Goal: Navigation & Orientation: Find specific page/section

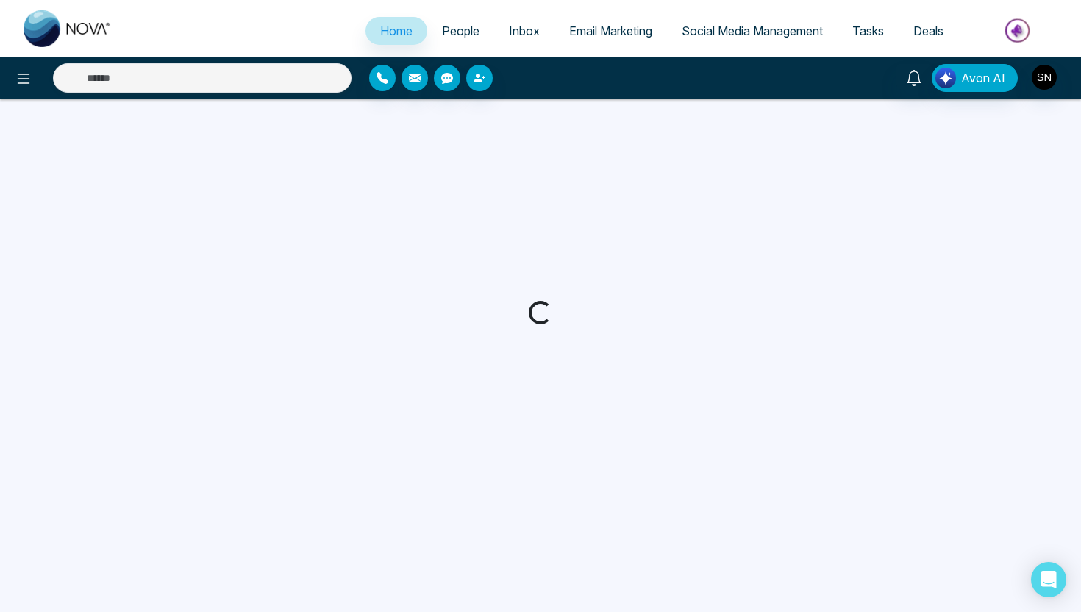
select select "*"
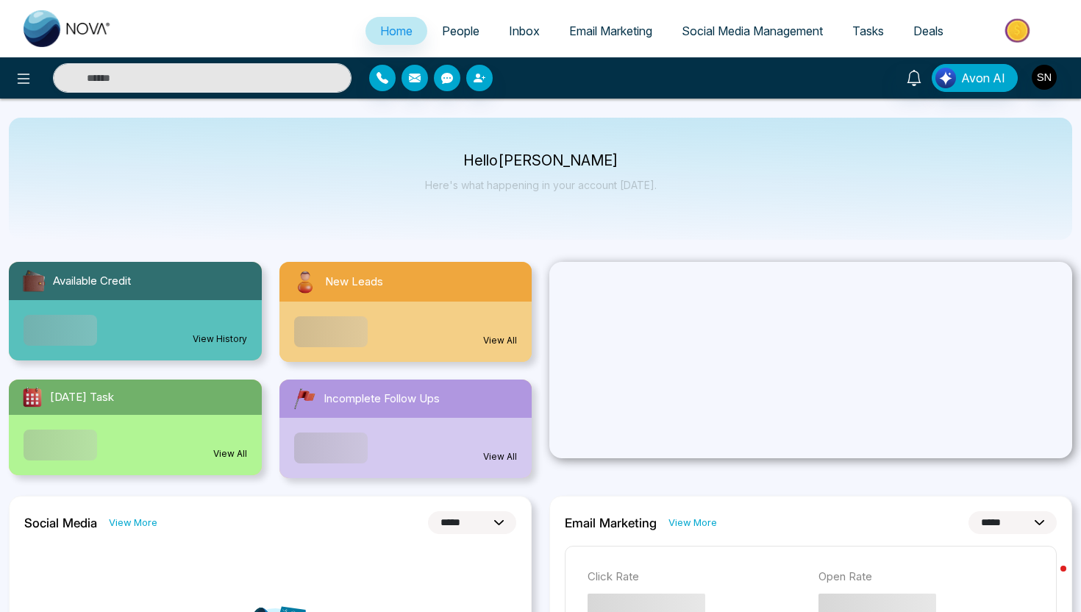
click at [456, 37] on span "People" at bounding box center [460, 31] width 37 height 15
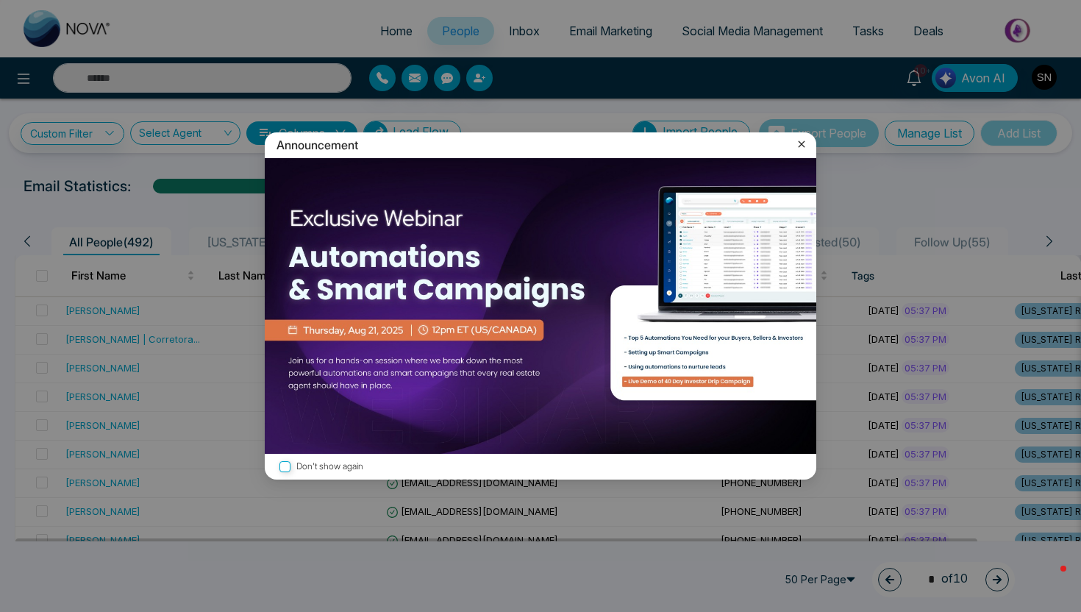
click at [798, 140] on icon at bounding box center [801, 144] width 15 height 15
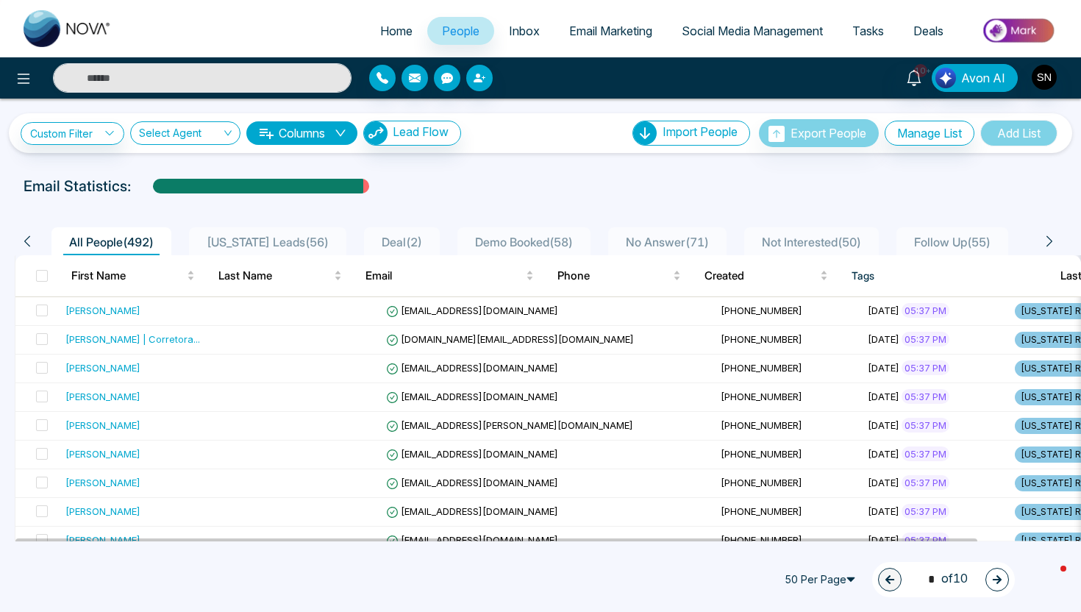
click at [464, 183] on div "Email Statistics:" at bounding box center [541, 186] width 1034 height 22
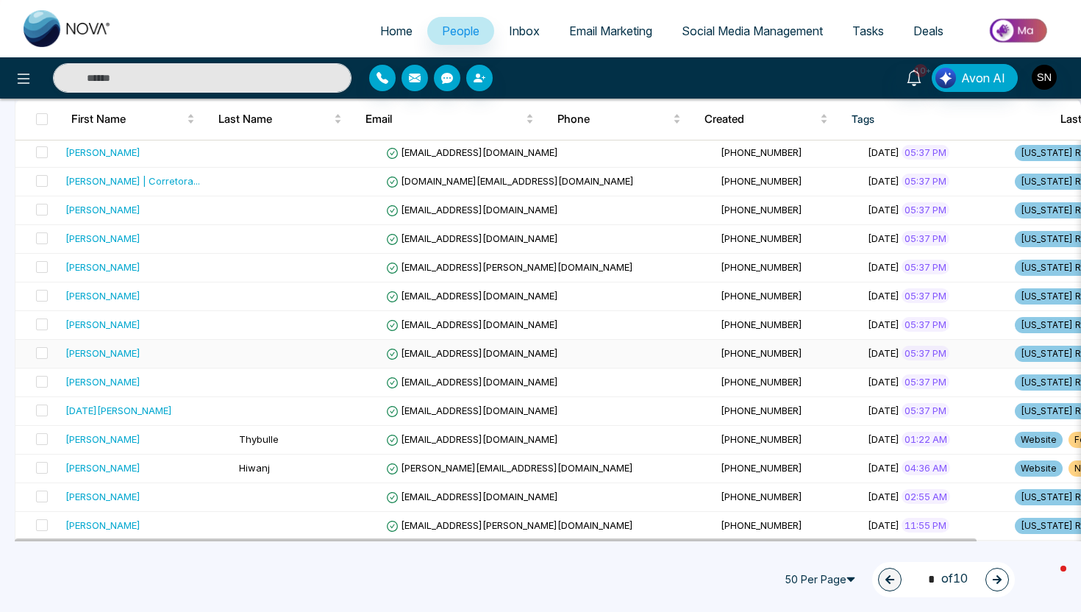
scroll to position [105, 0]
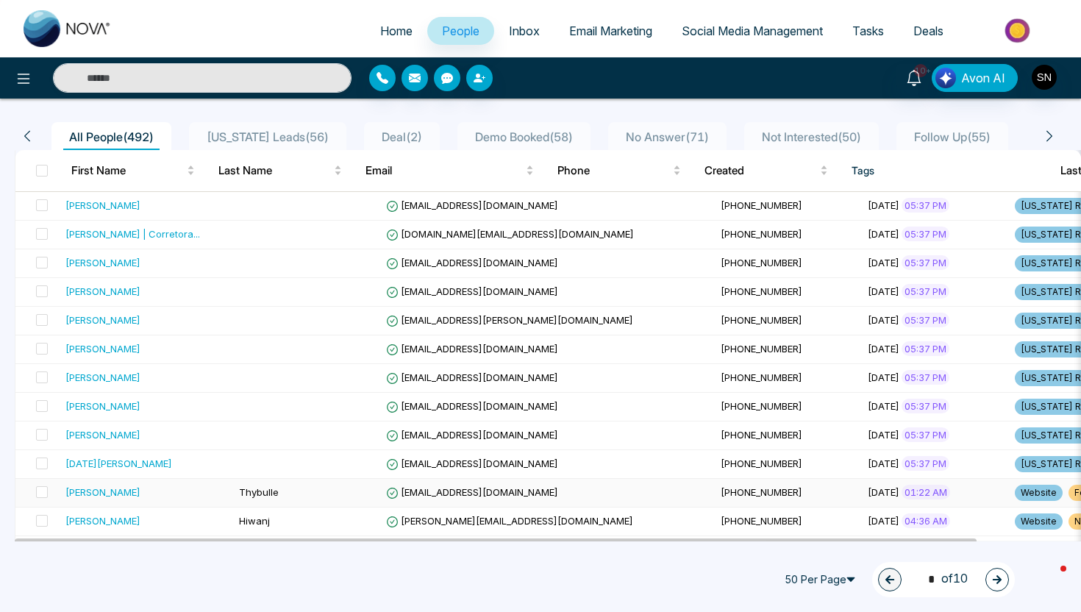
click at [386, 492] on span "nacalinigroup@gmail.com" at bounding box center [472, 492] width 172 height 12
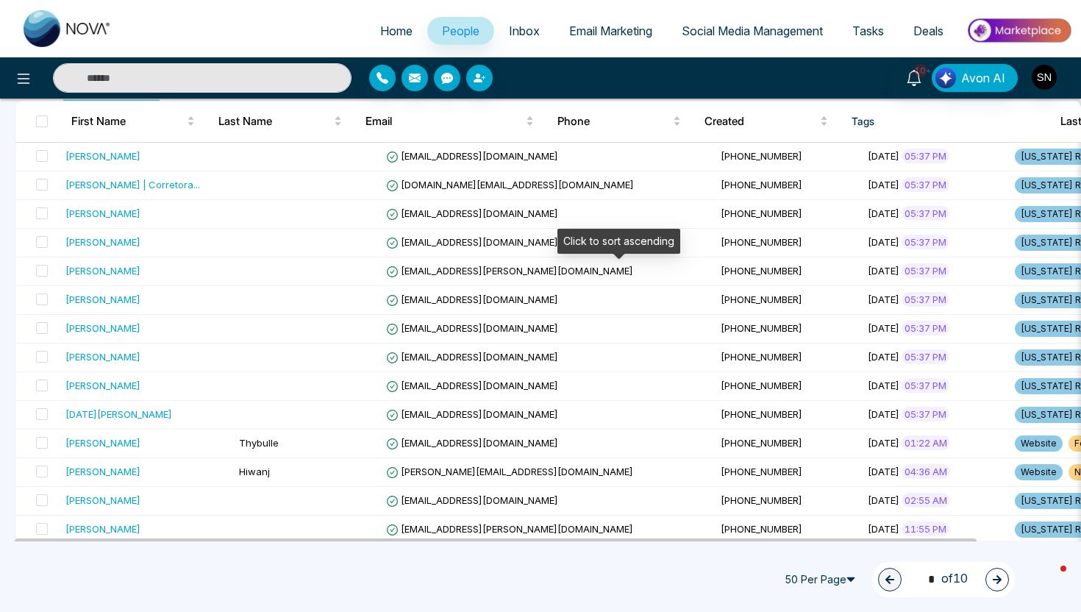
scroll to position [156, 0]
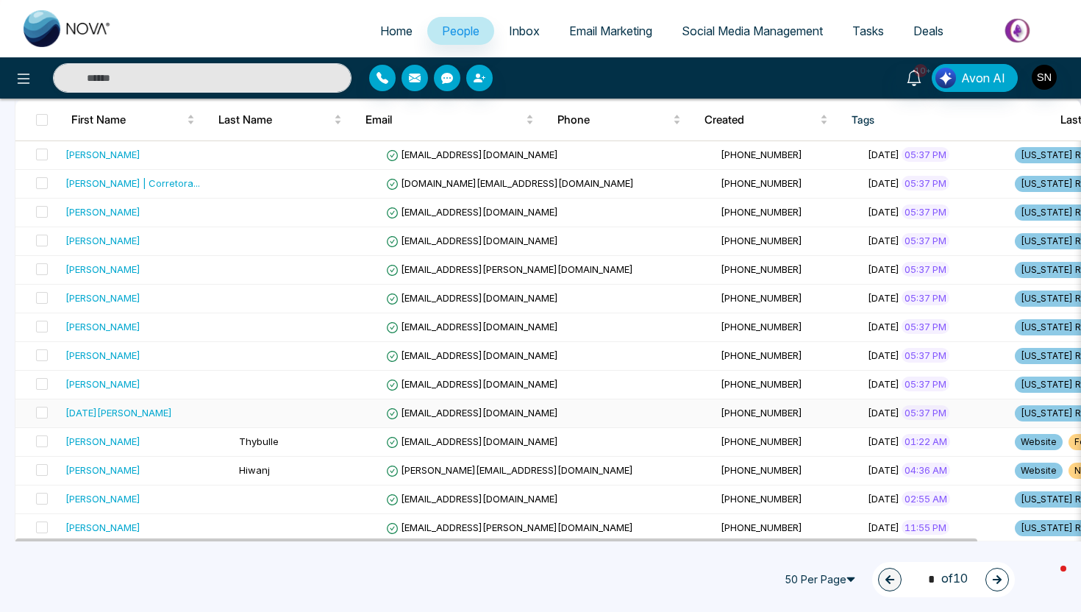
click at [468, 418] on span "lucianasource@gmail.com" at bounding box center [472, 413] width 172 height 12
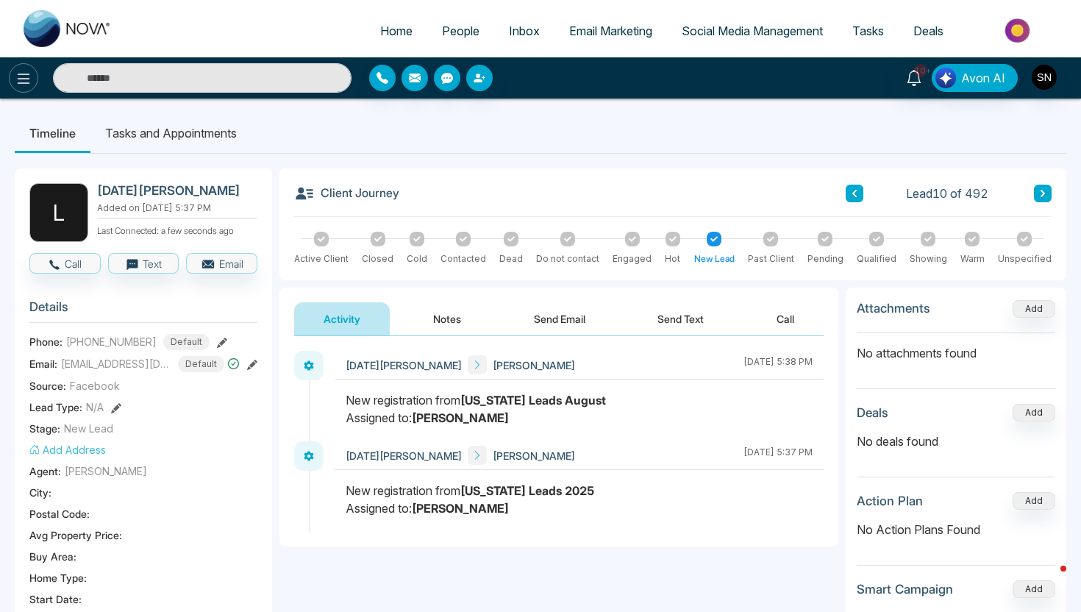
click at [18, 79] on icon at bounding box center [24, 79] width 18 height 18
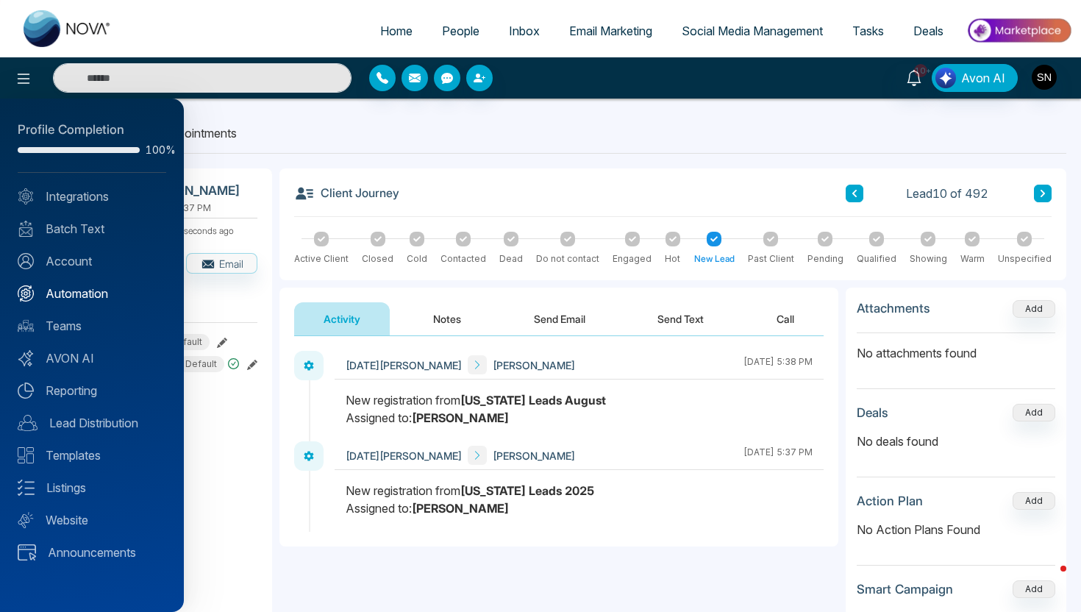
click at [87, 295] on link "Automation" at bounding box center [92, 294] width 149 height 18
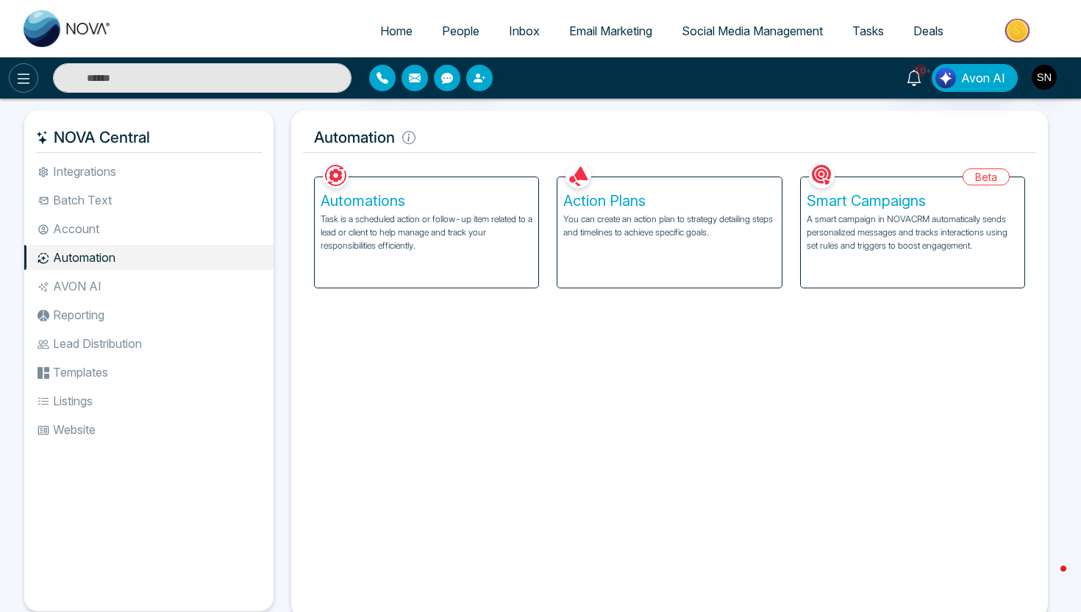
click at [33, 75] on button at bounding box center [23, 77] width 29 height 29
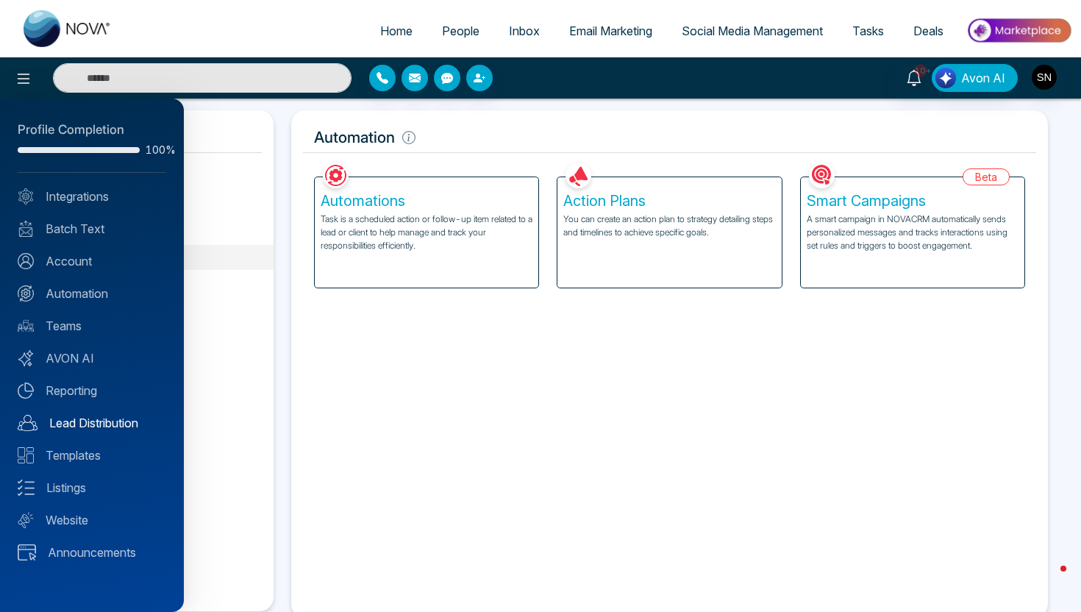
click at [90, 421] on link "Lead Distribution" at bounding box center [92, 423] width 149 height 18
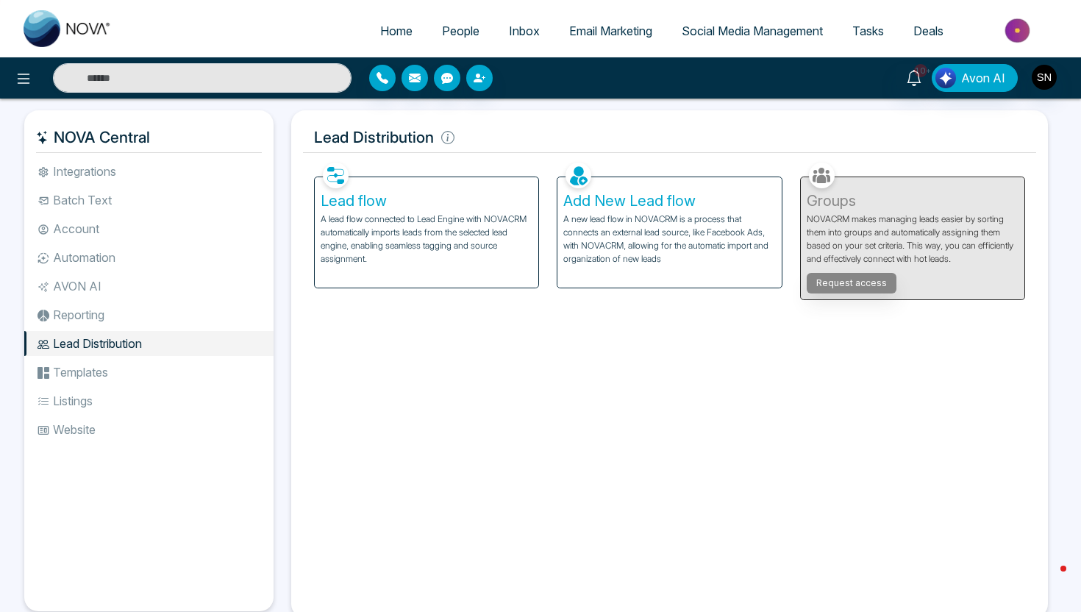
click at [404, 243] on p "A lead flow connected to Lead Engine with NOVACRM automatically imports leads f…" at bounding box center [427, 238] width 212 height 53
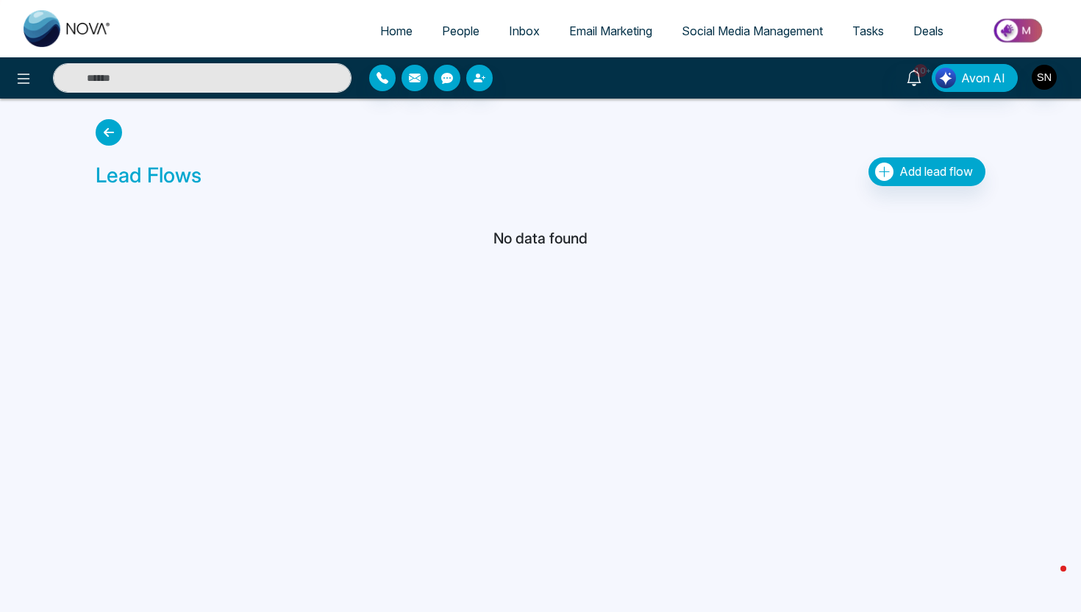
click at [115, 124] on icon at bounding box center [109, 132] width 26 height 26
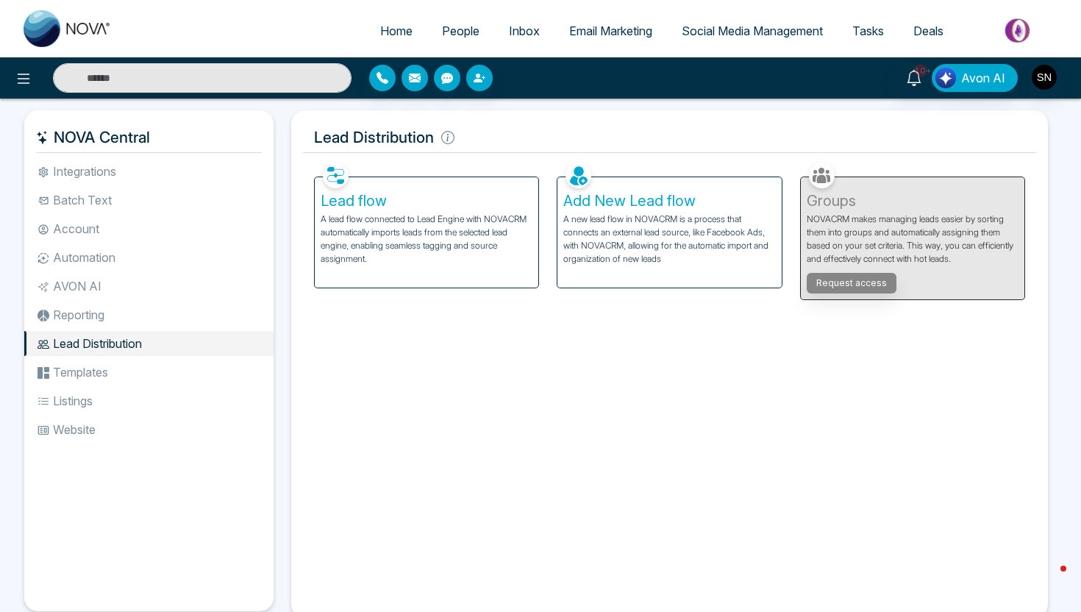
click at [427, 247] on p "A lead flow connected to Lead Engine with NOVACRM automatically imports leads f…" at bounding box center [427, 238] width 212 height 53
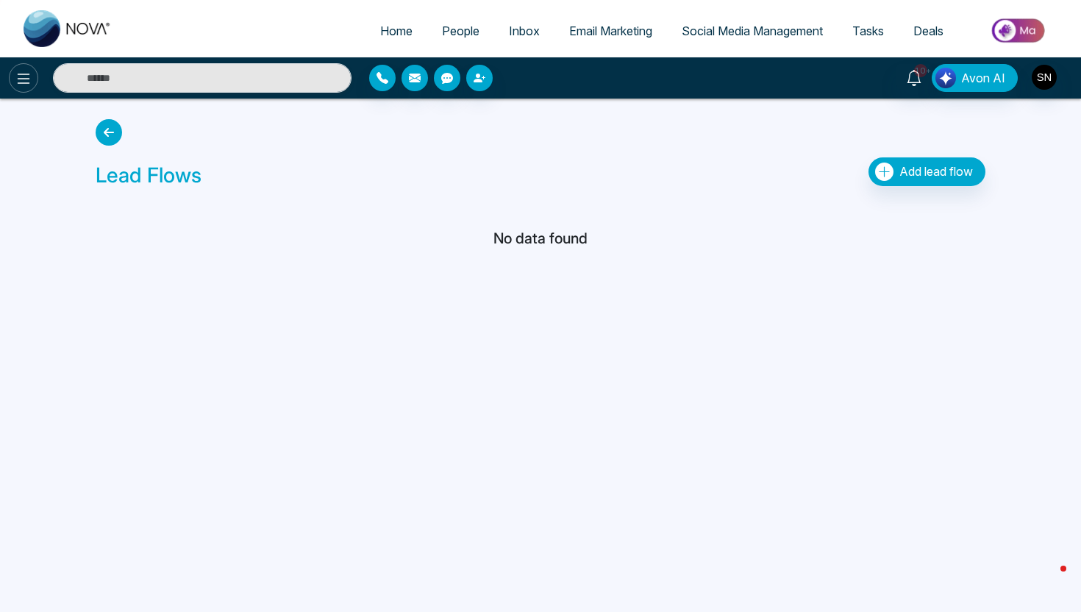
click at [21, 76] on icon at bounding box center [24, 79] width 18 height 18
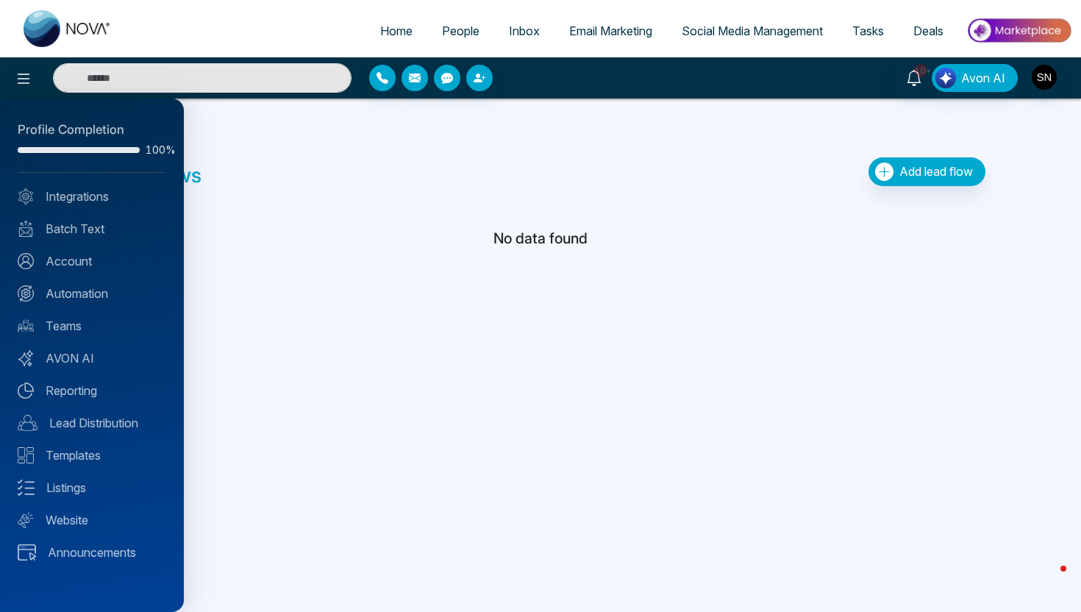
click at [713, 199] on div at bounding box center [540, 306] width 1081 height 612
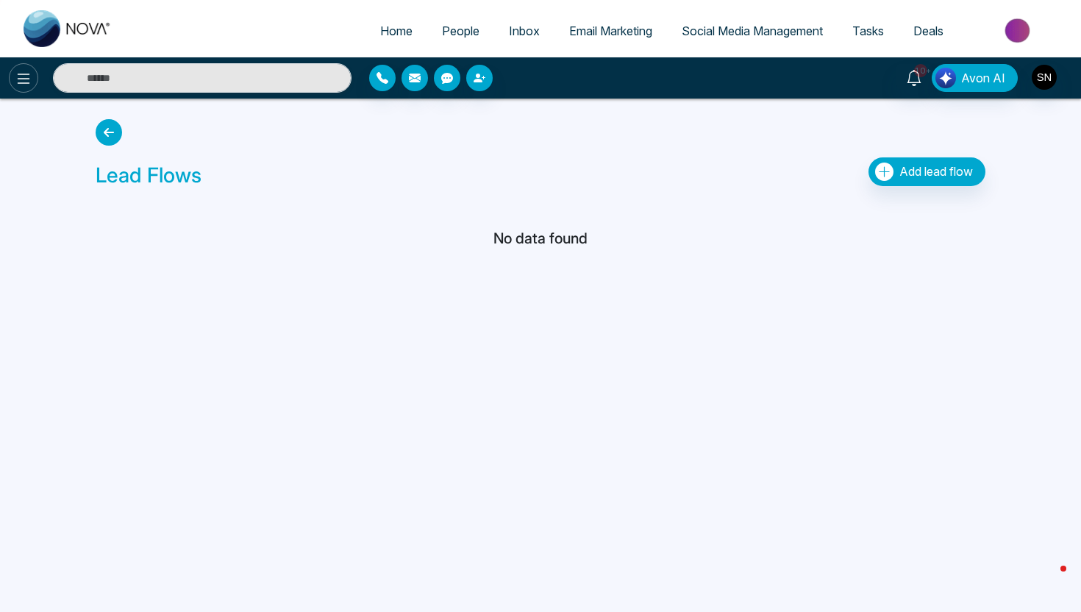
click at [10, 75] on button at bounding box center [23, 77] width 29 height 29
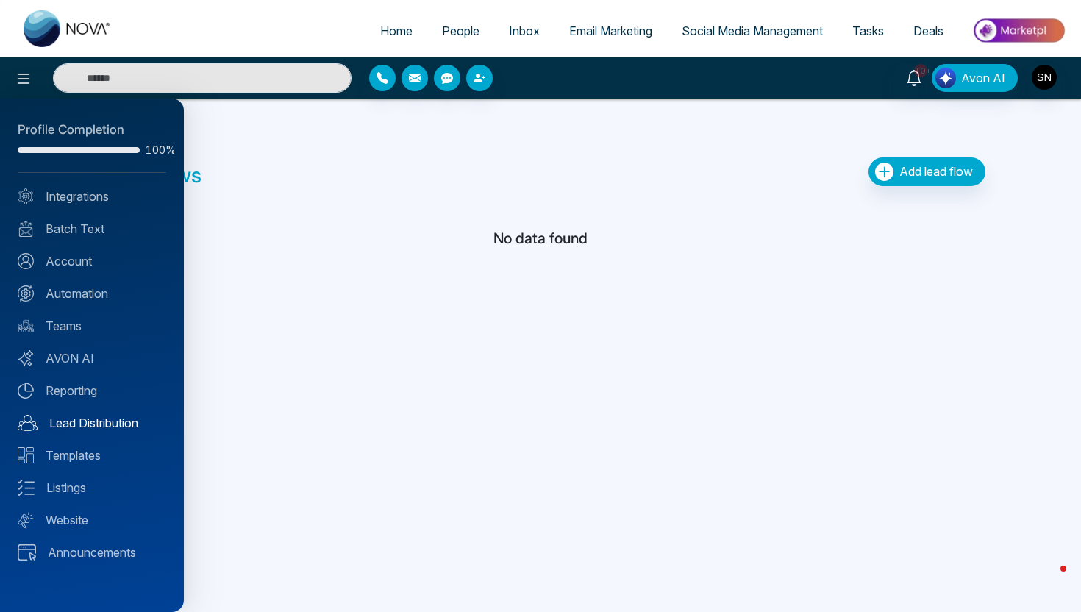
click at [67, 427] on link "Lead Distribution" at bounding box center [92, 423] width 149 height 18
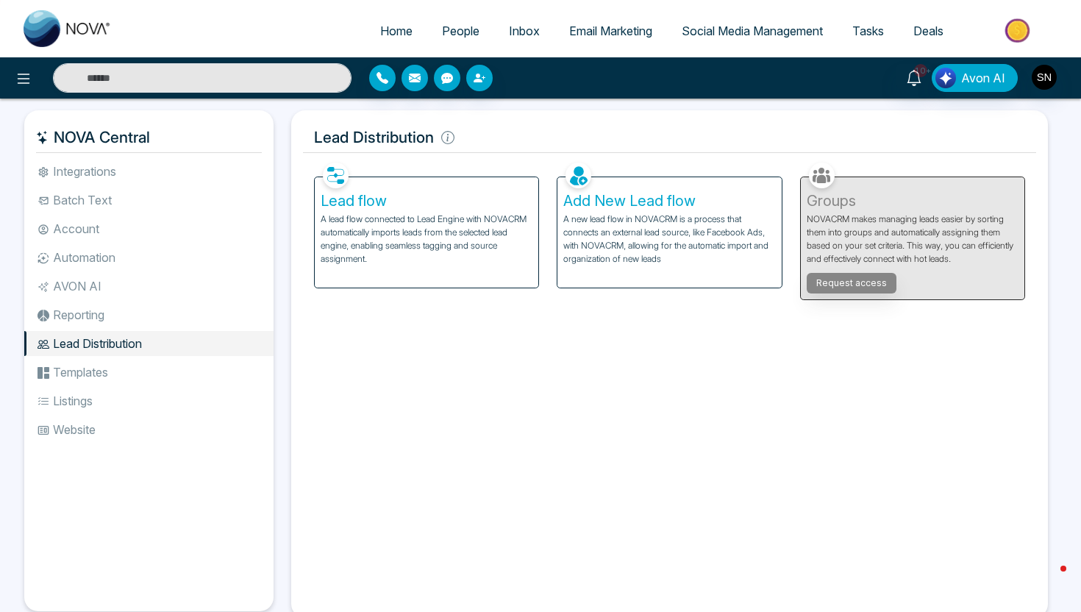
click at [646, 225] on p "A new lead flow in NOVACRM is a process that connects an external lead source, …" at bounding box center [669, 238] width 212 height 53
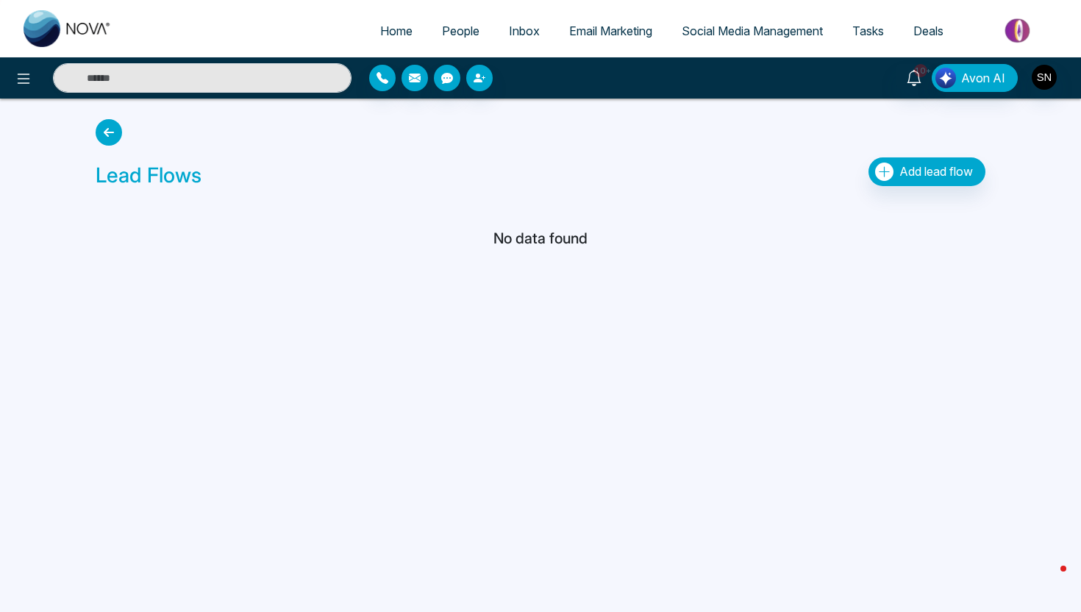
click at [125, 135] on div "Lead Flows Add lead flow" at bounding box center [540, 153] width 907 height 81
click at [100, 130] on icon at bounding box center [109, 132] width 26 height 26
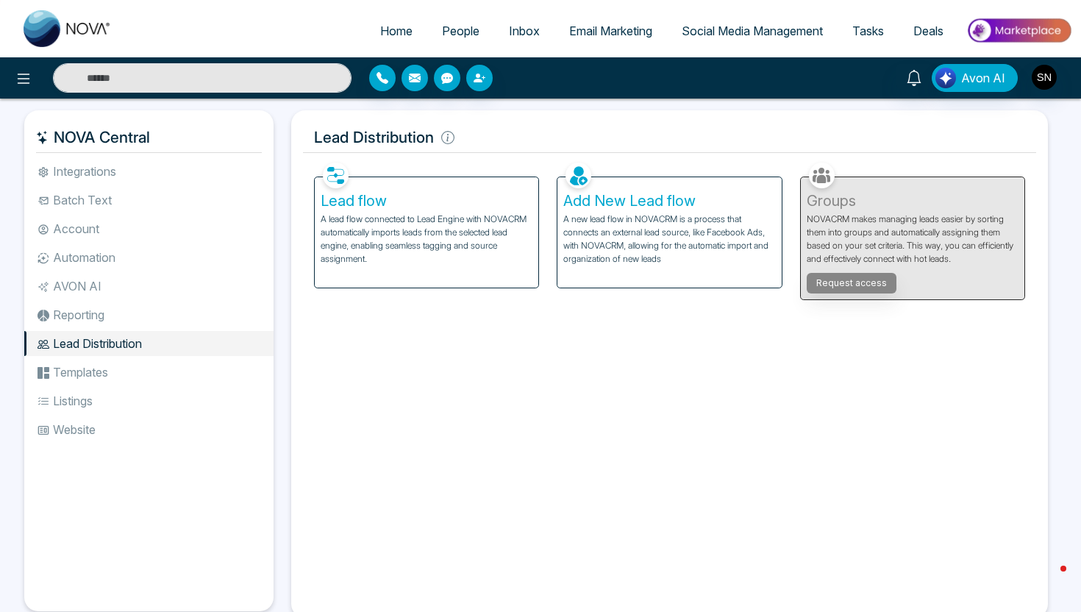
click at [69, 369] on li "Templates" at bounding box center [148, 372] width 249 height 25
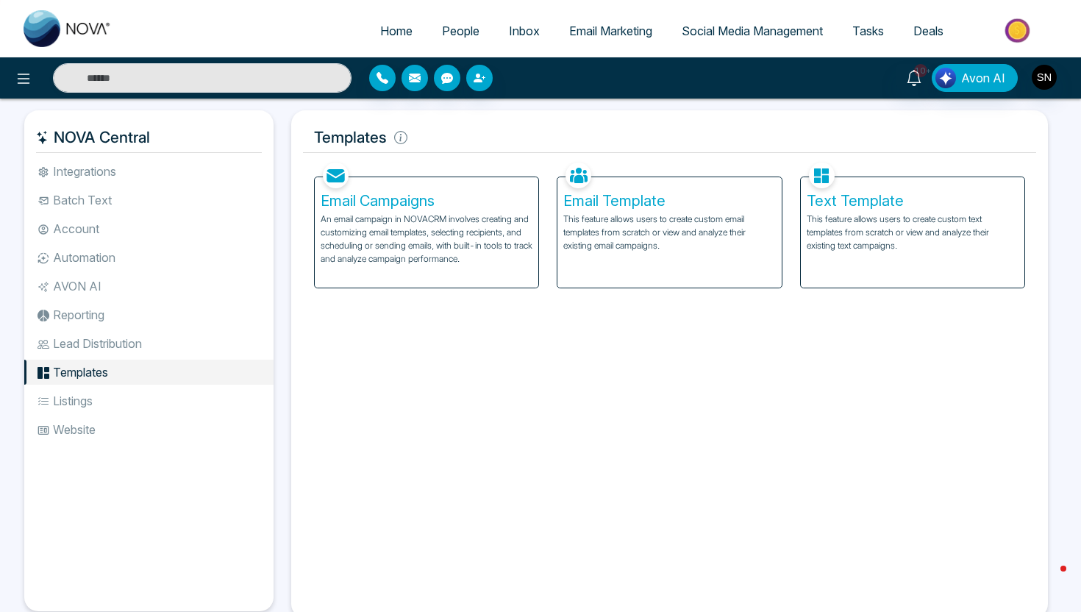
click at [78, 354] on li "Lead Distribution" at bounding box center [148, 343] width 249 height 25
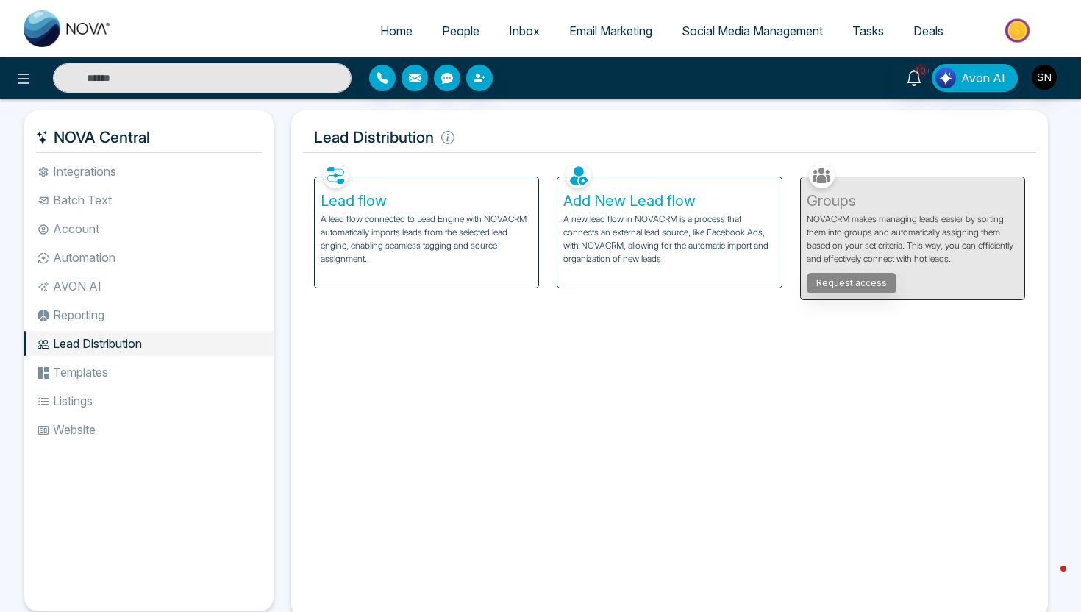
click at [85, 311] on li "Reporting" at bounding box center [148, 314] width 249 height 25
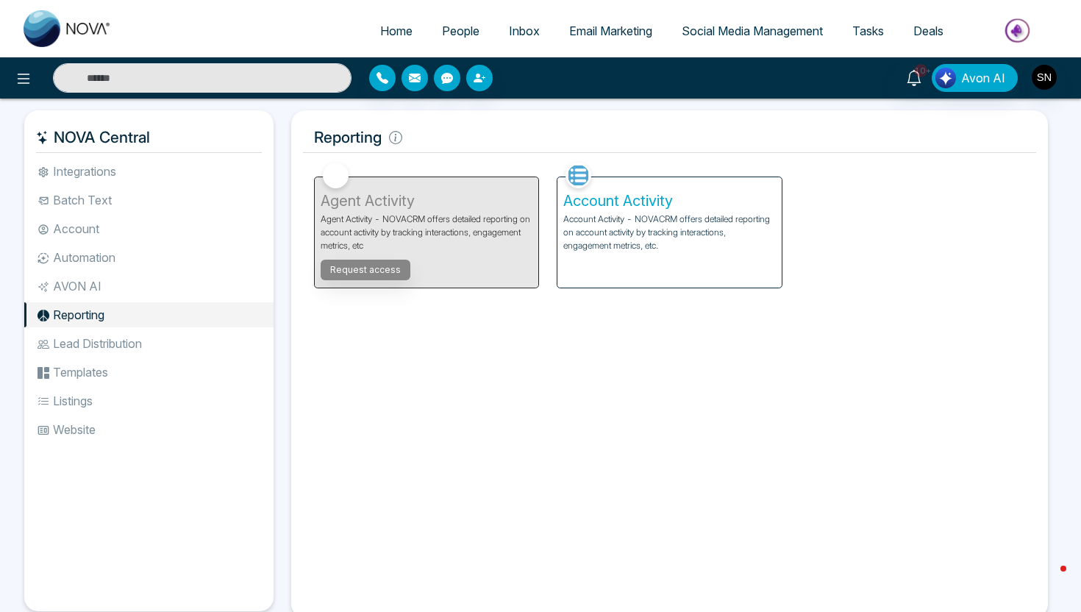
click at [98, 351] on li "Lead Distribution" at bounding box center [148, 343] width 249 height 25
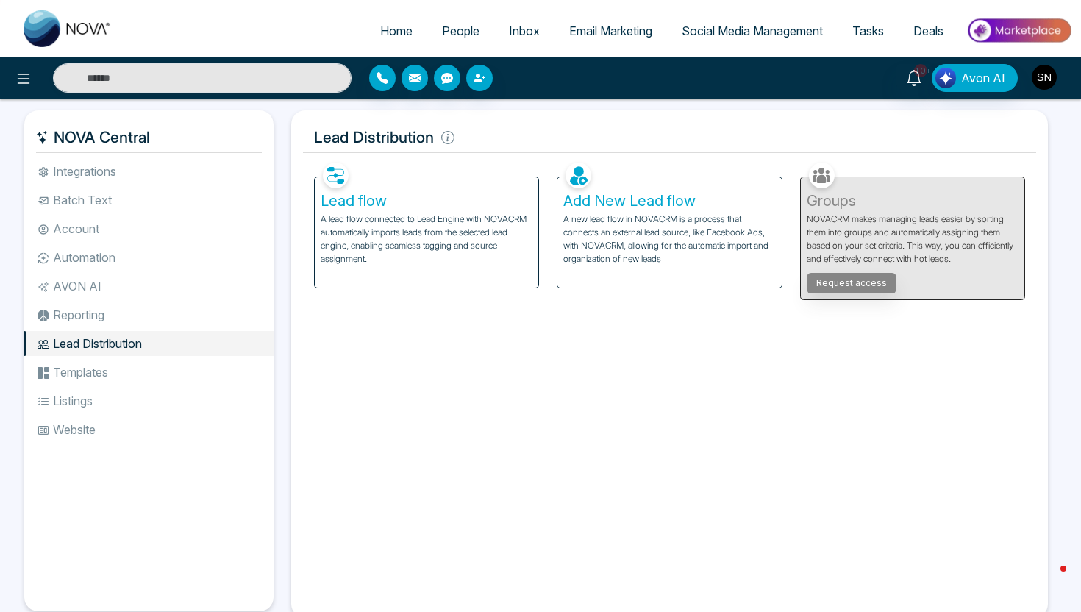
click at [1043, 79] on img "button" at bounding box center [1044, 77] width 25 height 25
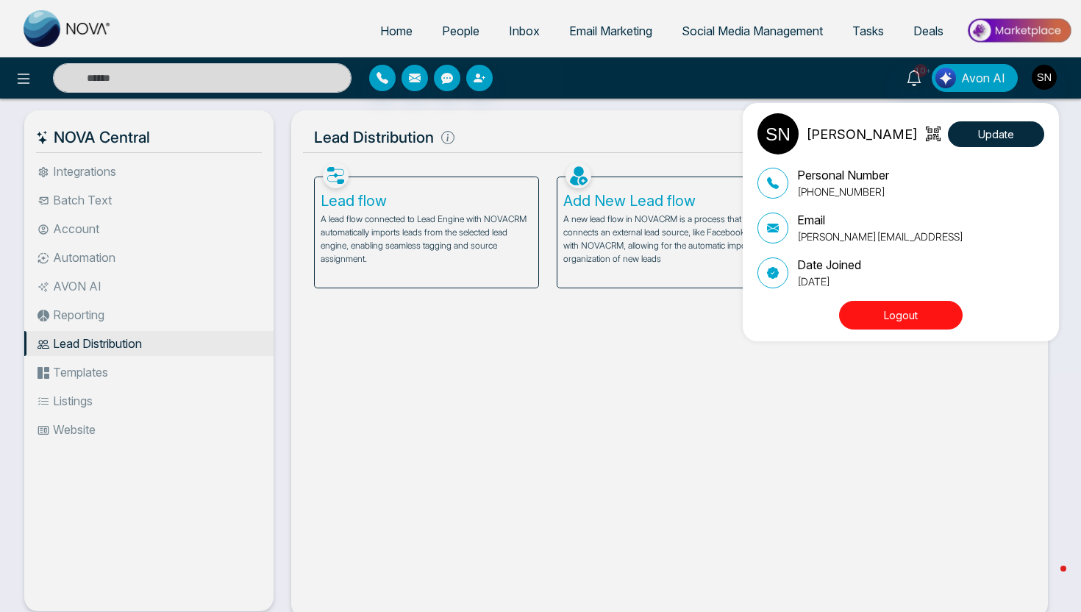
click at [885, 309] on button "Logout" at bounding box center [901, 315] width 124 height 29
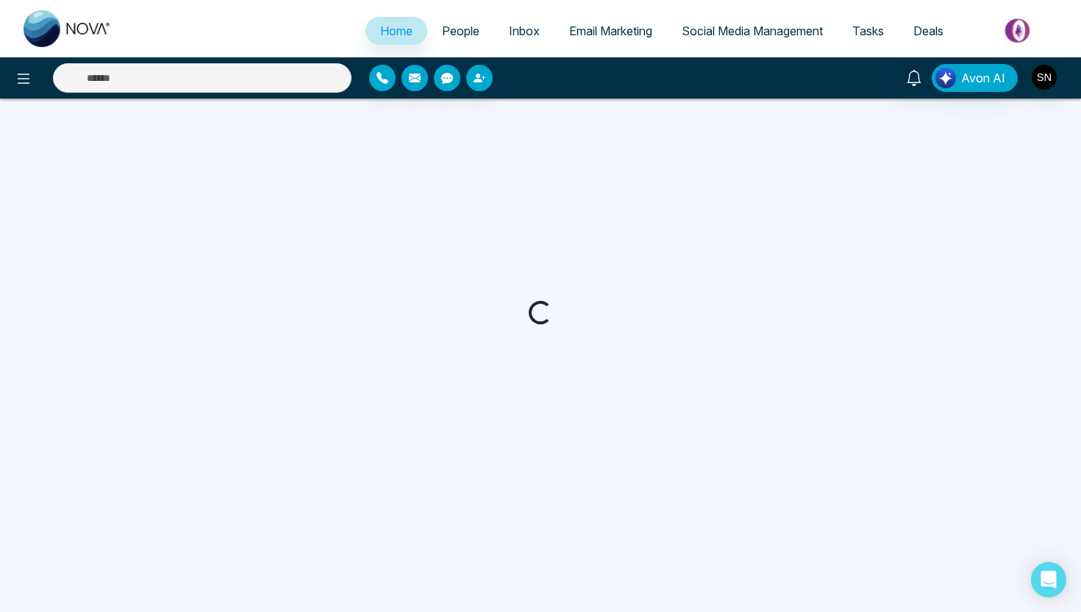
select select "*"
